Goal: Information Seeking & Learning: Learn about a topic

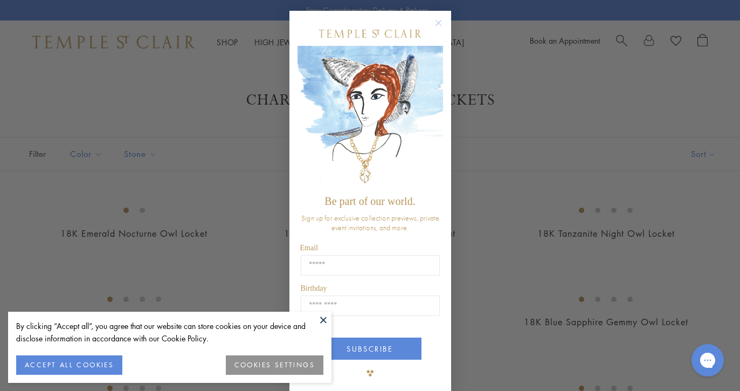
click at [438, 21] on circle "Close dialog" at bounding box center [438, 23] width 13 height 13
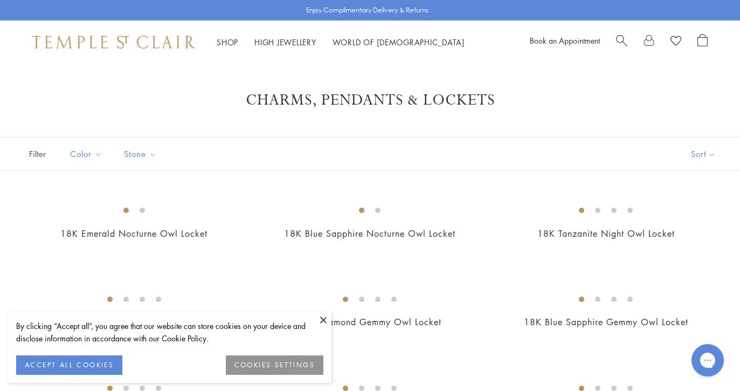
click at [324, 321] on button at bounding box center [323, 319] width 16 height 16
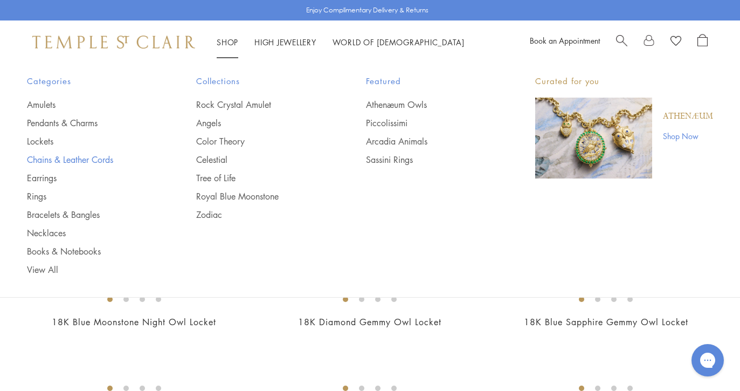
click at [44, 159] on link "Chains & Leather Cords" at bounding box center [90, 160] width 126 height 12
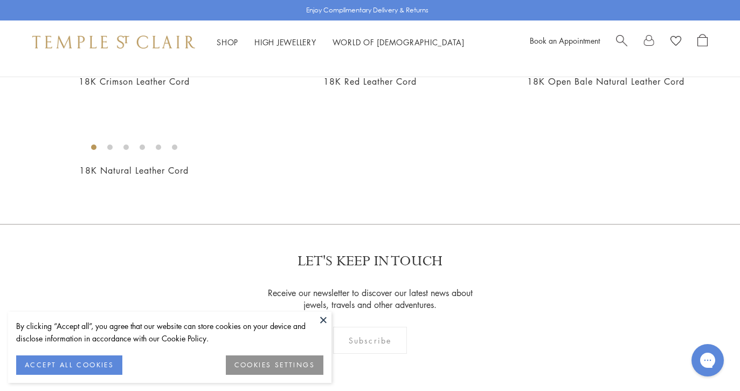
scroll to position [684, 0]
click at [0, 0] on img at bounding box center [0, 0] width 0 height 0
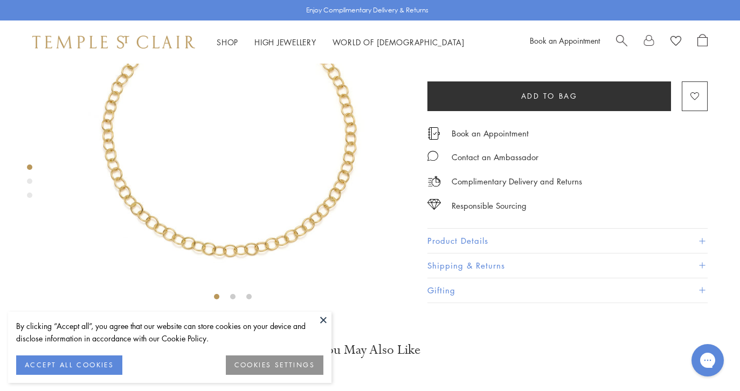
scroll to position [128, 0]
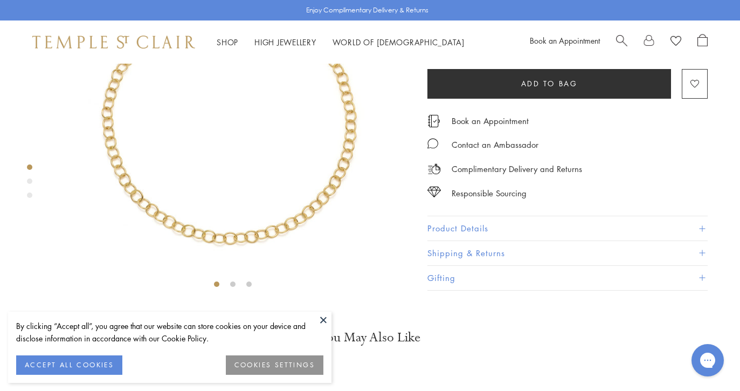
click at [452, 241] on button "Product Details" at bounding box center [567, 229] width 280 height 24
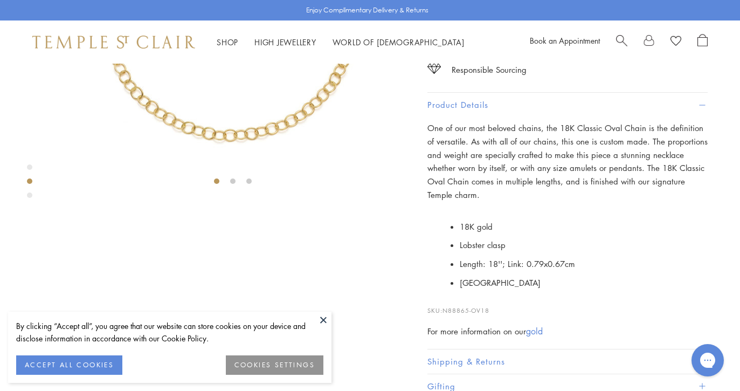
scroll to position [233, 0]
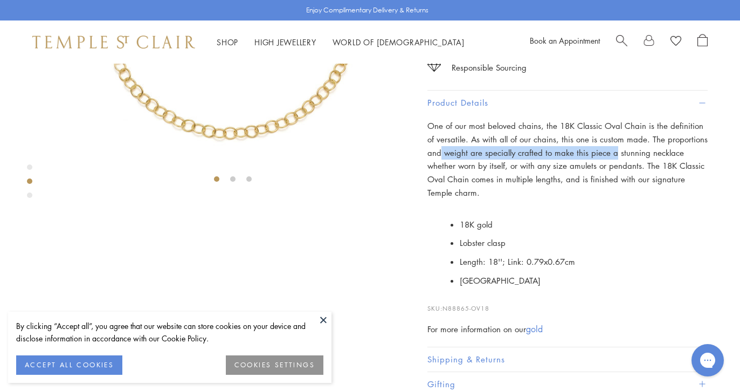
drag, startPoint x: 439, startPoint y: 272, endPoint x: 612, endPoint y: 272, distance: 173.0
click at [613, 198] on span "One of our most beloved chains, the 18K Classic Oval Chain is the definition of…" at bounding box center [567, 159] width 280 height 78
click at [612, 198] on span "One of our most beloved chains, the 18K Classic Oval Chain is the definition of…" at bounding box center [567, 159] width 280 height 78
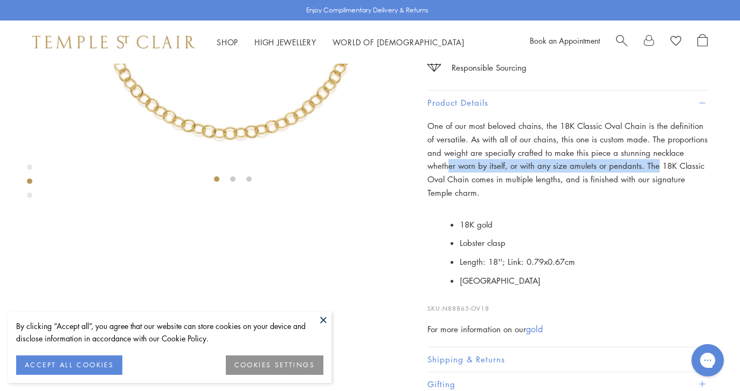
drag, startPoint x: 448, startPoint y: 288, endPoint x: 653, endPoint y: 289, distance: 204.8
click at [653, 198] on span "One of our most beloved chains, the 18K Classic Oval Chain is the definition of…" at bounding box center [567, 159] width 280 height 78
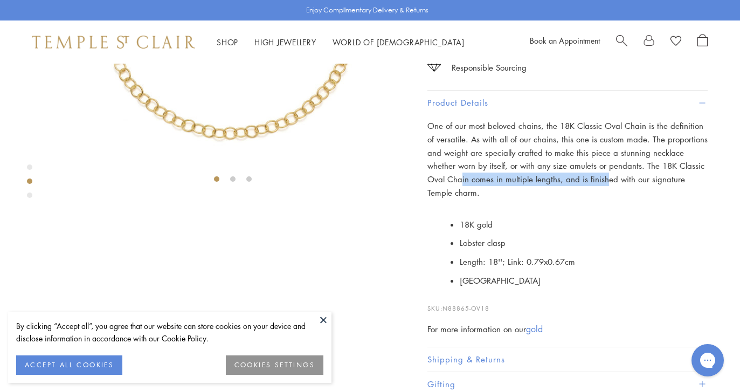
drag, startPoint x: 461, startPoint y: 299, endPoint x: 602, endPoint y: 300, distance: 141.2
click at [602, 198] on span "One of our most beloved chains, the 18K Classic Oval Chain is the definition of…" at bounding box center [567, 159] width 280 height 78
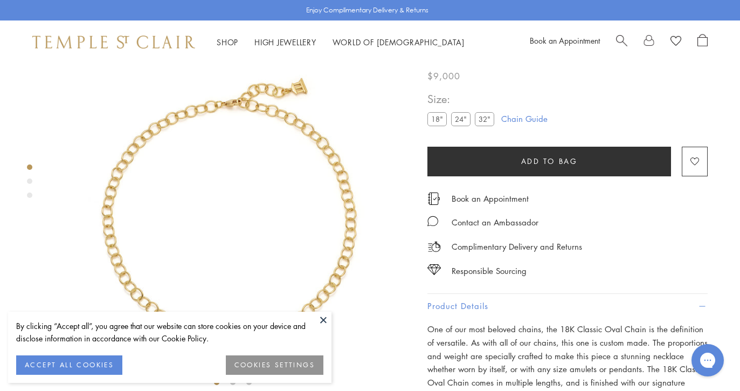
scroll to position [29, 0]
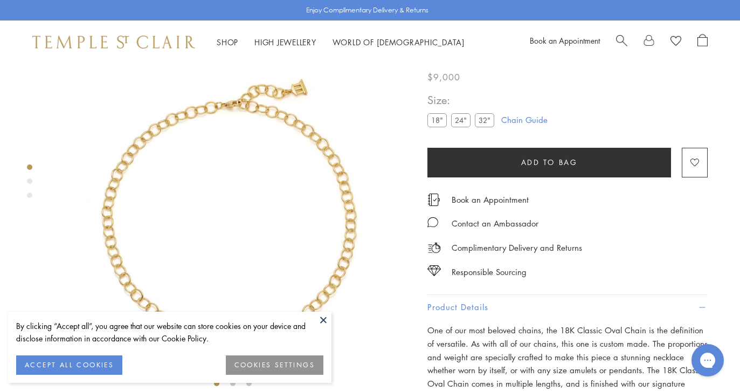
click at [323, 321] on button at bounding box center [323, 319] width 16 height 16
